Goal: Transaction & Acquisition: Purchase product/service

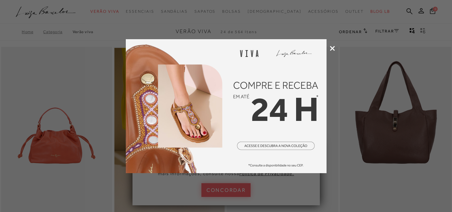
click at [331, 49] on icon at bounding box center [332, 48] width 5 height 5
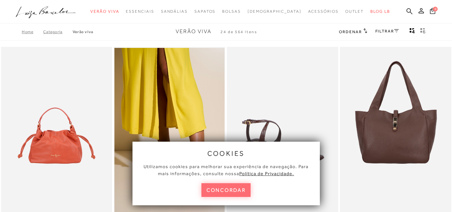
click at [248, 186] on button "concordar" at bounding box center [226, 190] width 50 height 14
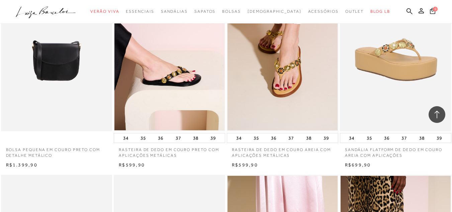
scroll to position [502, 0]
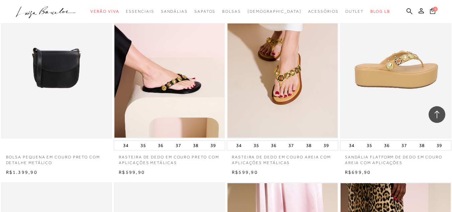
click at [366, 80] on img at bounding box center [396, 55] width 111 height 167
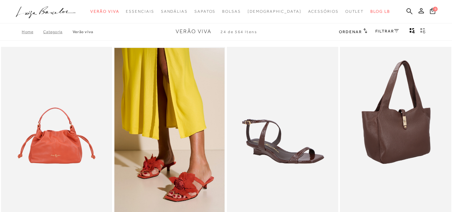
click at [350, 111] on img at bounding box center [396, 130] width 111 height 167
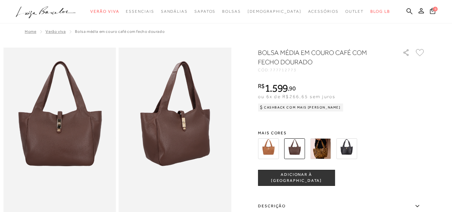
click at [267, 143] on img at bounding box center [268, 148] width 21 height 21
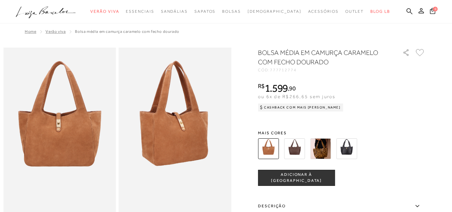
click at [293, 145] on img at bounding box center [294, 148] width 21 height 21
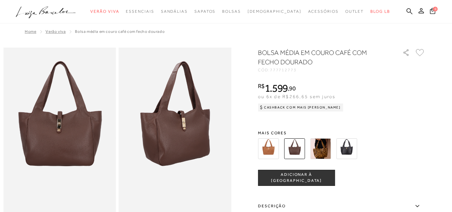
click at [343, 142] on img at bounding box center [346, 148] width 21 height 21
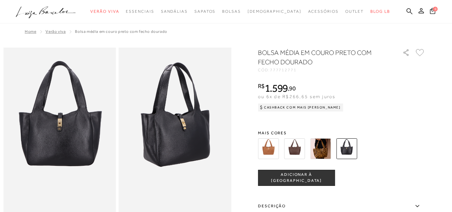
click at [383, 124] on div "BOLSA MÉDIA EM COURO PRETO COM FECHO DOURADO CÓD: 777712771 × É necessário sele…" at bounding box center [341, 184] width 167 height 272
click at [320, 147] on img at bounding box center [320, 148] width 21 height 21
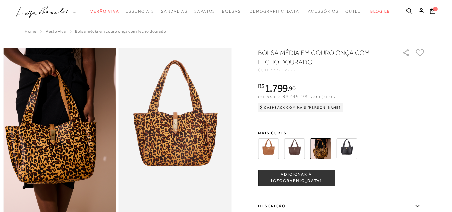
click at [275, 146] on img at bounding box center [268, 148] width 21 height 21
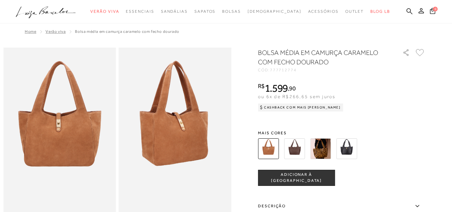
click at [291, 149] on img at bounding box center [294, 148] width 21 height 21
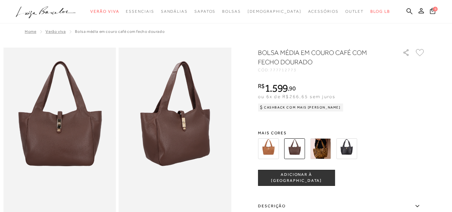
click at [346, 151] on img at bounding box center [346, 148] width 21 height 21
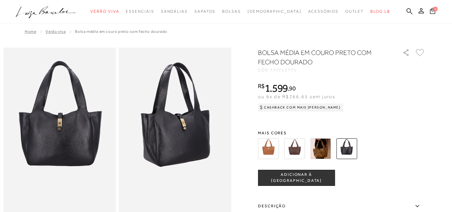
click at [294, 146] on img at bounding box center [294, 148] width 21 height 21
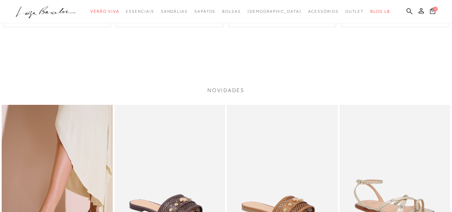
scroll to position [335, 0]
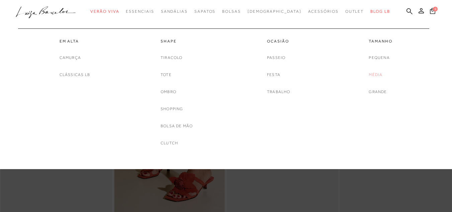
click at [376, 74] on link "Média" at bounding box center [376, 74] width 14 height 7
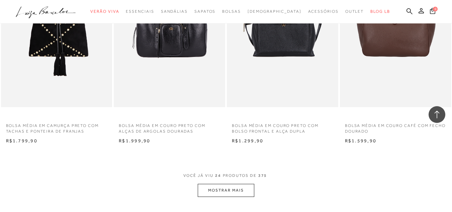
scroll to position [1171, 0]
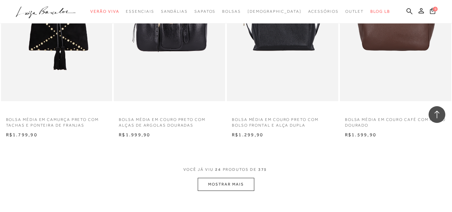
click at [212, 179] on button "MOSTRAR MAIS" at bounding box center [226, 184] width 56 height 13
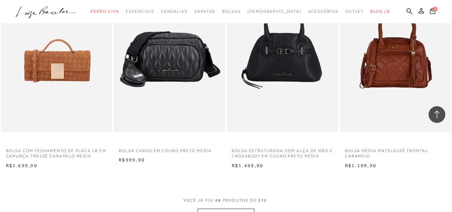
scroll to position [2442, 0]
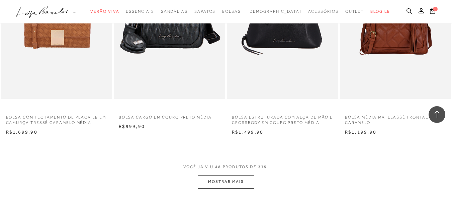
click at [233, 188] on button "MOSTRAR MAIS" at bounding box center [226, 181] width 56 height 13
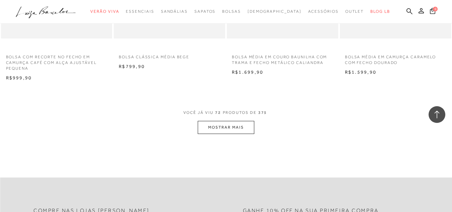
scroll to position [3780, 0]
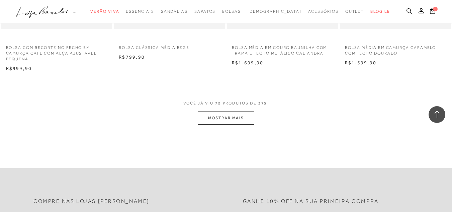
click at [249, 121] on button "MOSTRAR MAIS" at bounding box center [226, 117] width 56 height 13
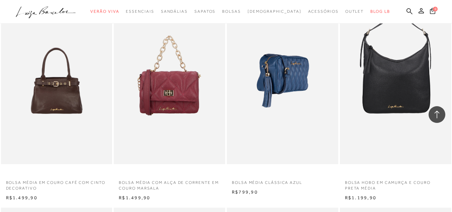
scroll to position [4717, 0]
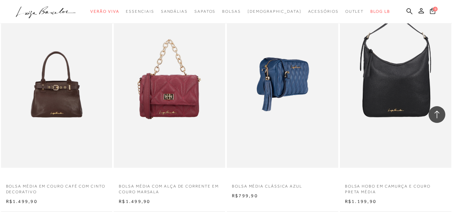
click at [272, 78] on img at bounding box center [282, 84] width 111 height 167
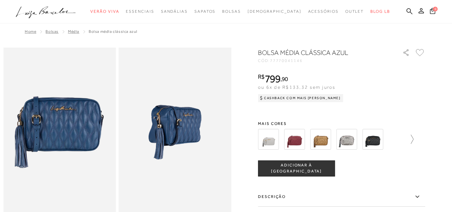
click at [413, 136] on icon at bounding box center [408, 138] width 9 height 9
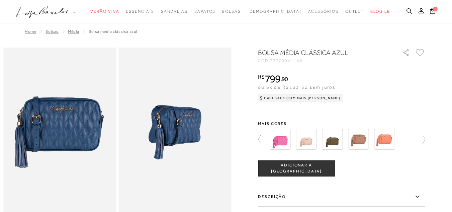
click at [411, 136] on div at bounding box center [340, 139] width 144 height 25
click at [421, 137] on icon at bounding box center [420, 138] width 9 height 9
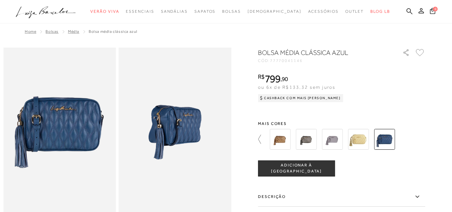
click at [261, 137] on icon at bounding box center [262, 138] width 9 height 9
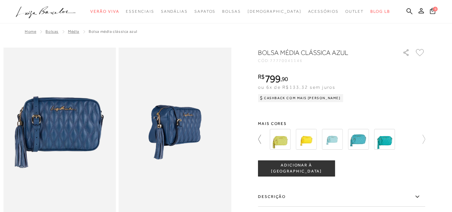
click at [261, 137] on icon at bounding box center [262, 138] width 9 height 9
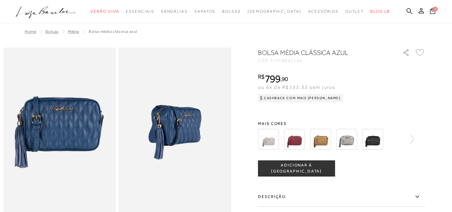
click at [261, 137] on img at bounding box center [268, 139] width 21 height 21
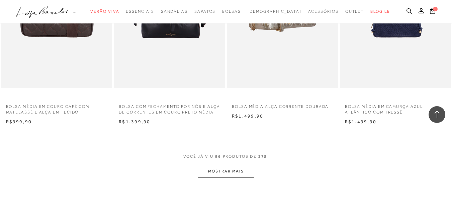
scroll to position [5018, 0]
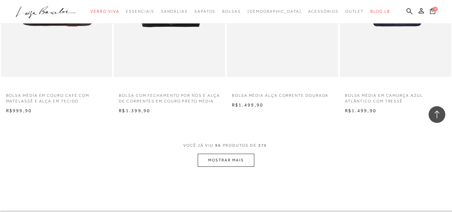
click at [218, 161] on button "MOSTRAR MAIS" at bounding box center [226, 160] width 56 height 13
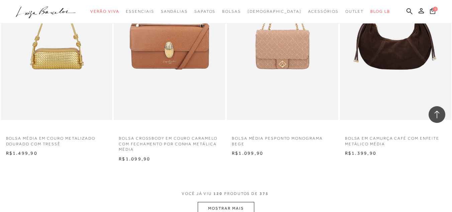
scroll to position [6255, 0]
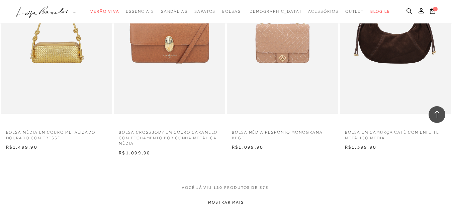
click at [220, 204] on button "MOSTRAR MAIS" at bounding box center [226, 202] width 56 height 13
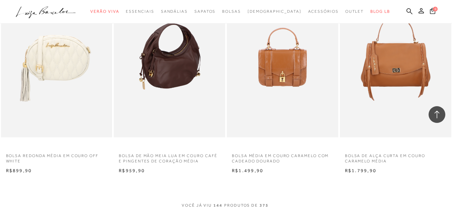
scroll to position [7526, 0]
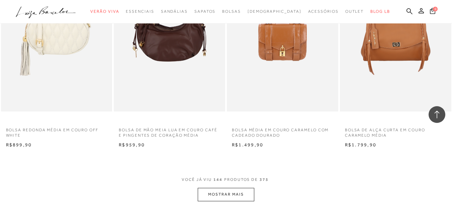
click at [238, 194] on button "MOSTRAR MAIS" at bounding box center [226, 194] width 56 height 13
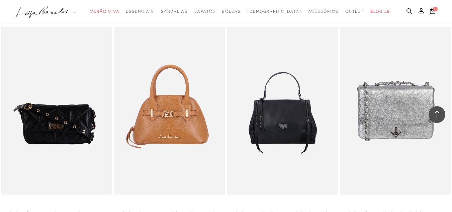
scroll to position [8363, 0]
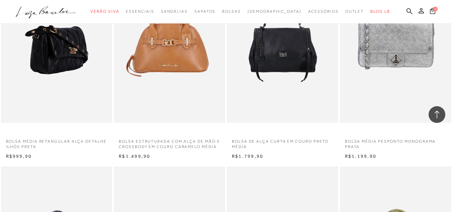
click at [69, 77] on img at bounding box center [57, 39] width 111 height 167
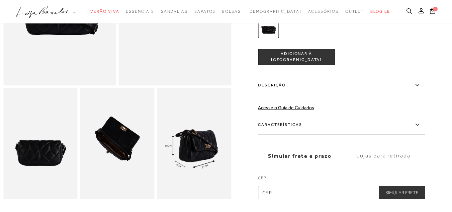
scroll to position [134, 0]
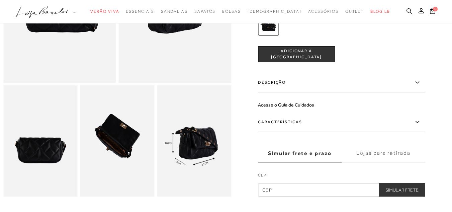
click at [63, 148] on img at bounding box center [40, 140] width 74 height 111
click at [114, 144] on img at bounding box center [117, 140] width 74 height 111
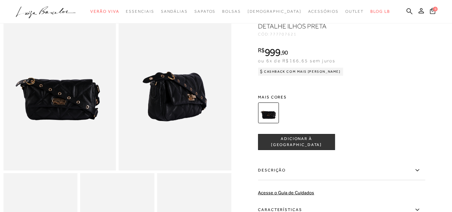
scroll to position [33, 0]
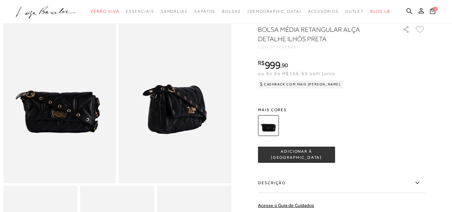
click at [366, 97] on div "BOLSA MÉDIA RETANGULAR ALÇA DETALHE ILHÓS PRETA CÓD: 777707621 × É necessário s…" at bounding box center [341, 161] width 167 height 272
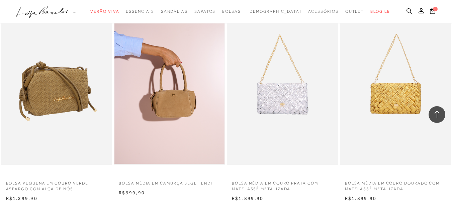
scroll to position [8831, 0]
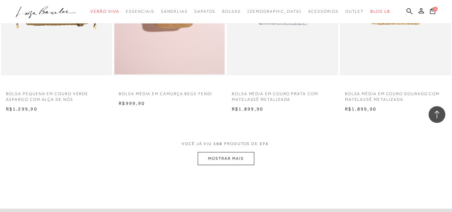
click at [208, 165] on button "MOSTRAR MAIS" at bounding box center [226, 158] width 56 height 13
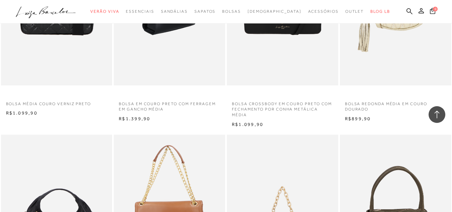
scroll to position [9099, 0]
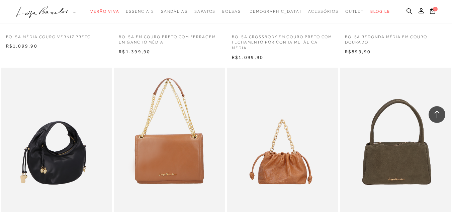
click at [69, 157] on img at bounding box center [57, 151] width 111 height 167
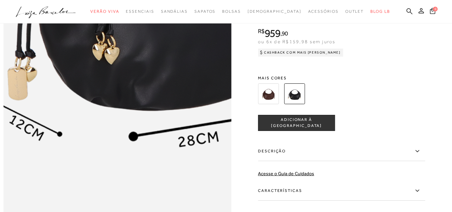
scroll to position [401, 0]
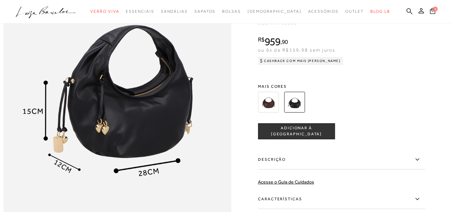
click at [398, 139] on div "COMPRAR ADICIONAR À [GEOGRAPHIC_DATA]" at bounding box center [341, 131] width 167 height 16
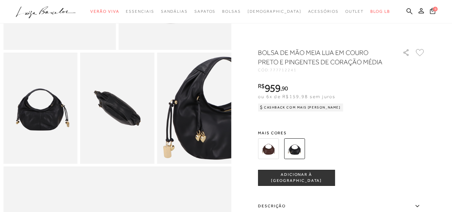
scroll to position [167, 0]
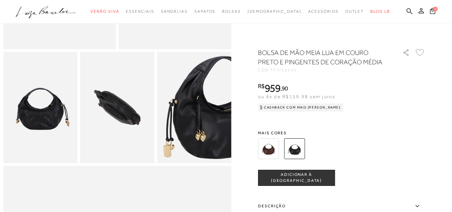
click at [138, 116] on img at bounding box center [117, 107] width 74 height 111
click at [275, 147] on img at bounding box center [268, 148] width 21 height 21
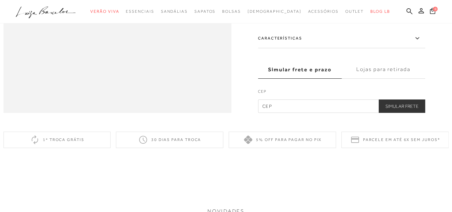
scroll to position [569, 0]
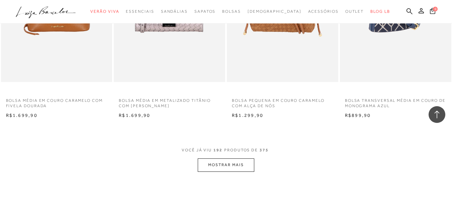
scroll to position [10166, 0]
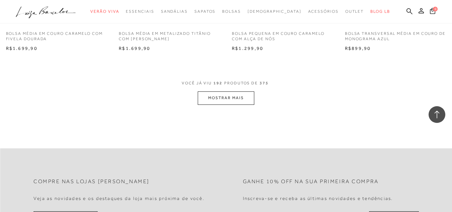
click at [217, 91] on span "VOCÊ JÁ VIU 192 PRODUTOS DE 375" at bounding box center [226, 85] width 89 height 12
click at [217, 102] on button "MOSTRAR MAIS" at bounding box center [226, 97] width 56 height 13
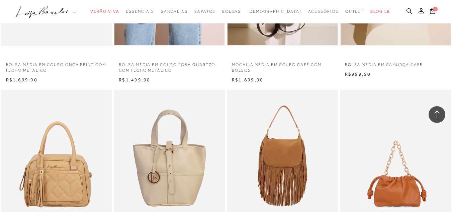
scroll to position [10567, 0]
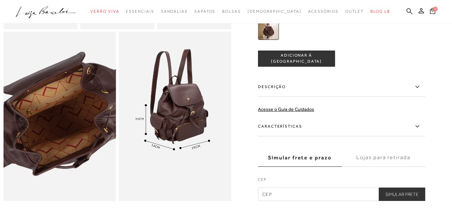
click at [54, 125] on img at bounding box center [63, 116] width 225 height 338
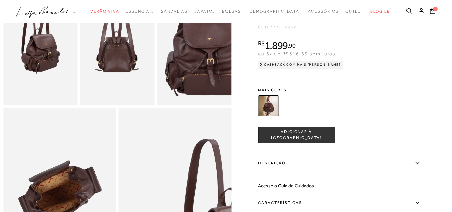
scroll to position [201, 0]
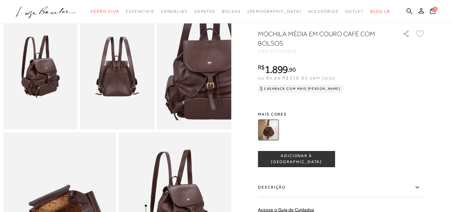
click at [112, 93] on img at bounding box center [117, 73] width 74 height 111
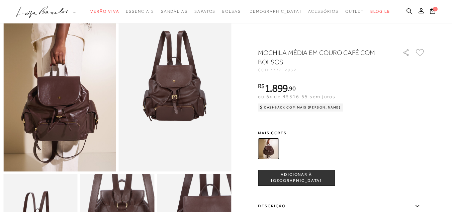
scroll to position [33, 0]
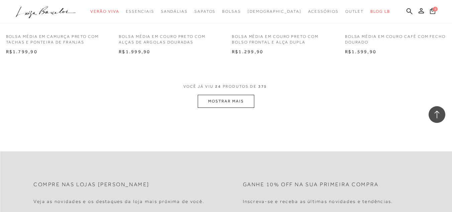
scroll to position [1275, 0]
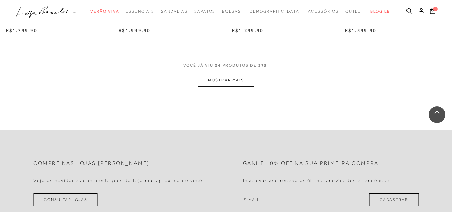
click at [230, 82] on button "MOSTRAR MAIS" at bounding box center [226, 80] width 56 height 13
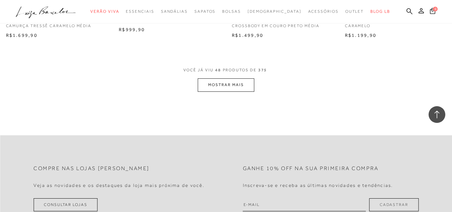
scroll to position [2546, 0]
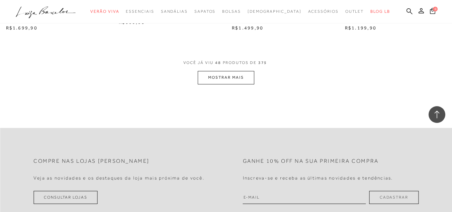
click at [219, 73] on button "MOSTRAR MAIS" at bounding box center [226, 77] width 56 height 13
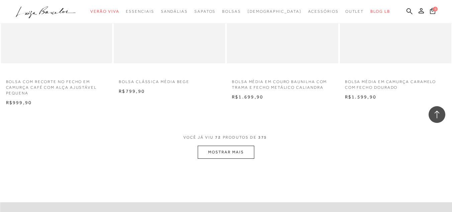
scroll to position [3750, 0]
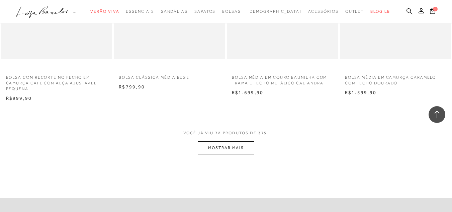
click at [222, 150] on button "MOSTRAR MAIS" at bounding box center [226, 147] width 56 height 13
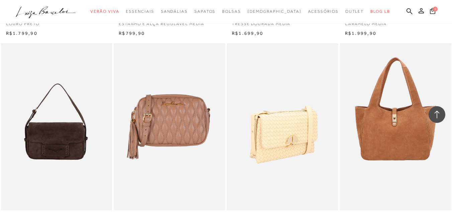
scroll to position [3583, 0]
